Goal: Check status: Check status

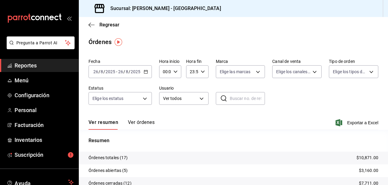
click at [32, 63] on span "Reportes" at bounding box center [44, 65] width 59 height 8
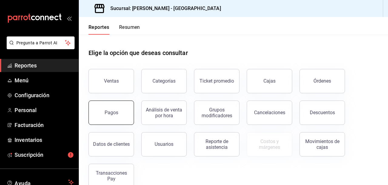
click at [107, 111] on div "Pagos" at bounding box center [112, 112] width 14 height 6
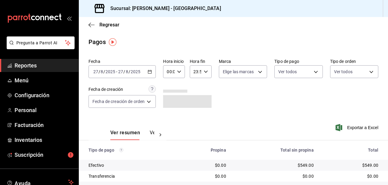
click at [151, 72] on icon "button" at bounding box center [150, 71] width 4 height 4
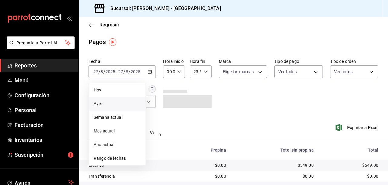
click at [99, 103] on span "Ayer" at bounding box center [117, 103] width 47 height 6
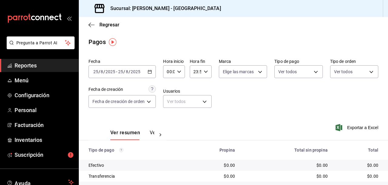
click at [151, 71] on icon "button" at bounding box center [150, 71] width 4 height 4
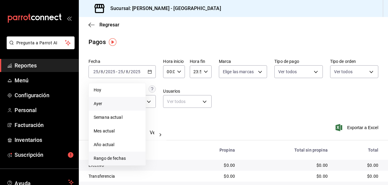
click at [117, 157] on span "Rango de fechas" at bounding box center [117, 158] width 47 height 6
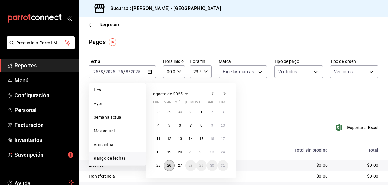
click at [169, 165] on abbr "26" at bounding box center [169, 165] width 4 height 4
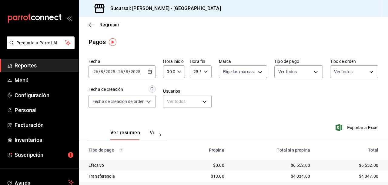
click at [32, 65] on span "Reportes" at bounding box center [44, 65] width 59 height 8
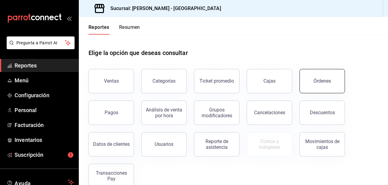
click at [321, 85] on button "Órdenes" at bounding box center [322, 81] width 45 height 24
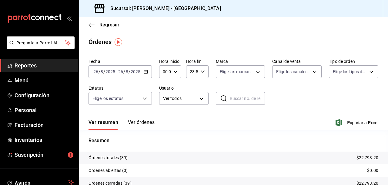
click at [146, 71] on \(Stroke\) "button" at bounding box center [145, 71] width 3 height 0
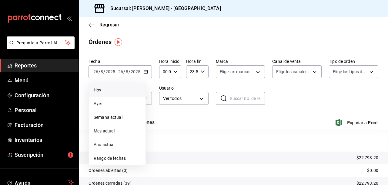
click at [96, 89] on span "Hoy" at bounding box center [117, 90] width 47 height 6
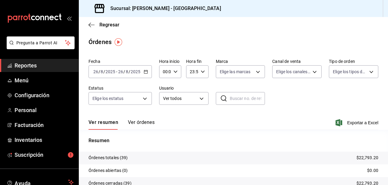
click at [145, 72] on icon "button" at bounding box center [146, 71] width 4 height 4
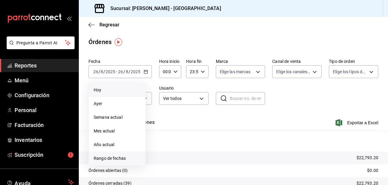
click at [115, 158] on span "Rango de fechas" at bounding box center [117, 158] width 47 height 6
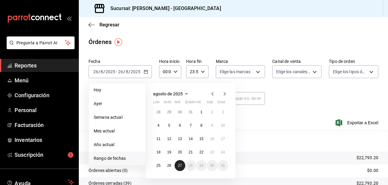
click at [179, 162] on button "27" at bounding box center [180, 165] width 11 height 11
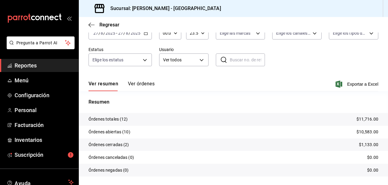
scroll to position [39, 0]
